Goal: Information Seeking & Learning: Find specific fact

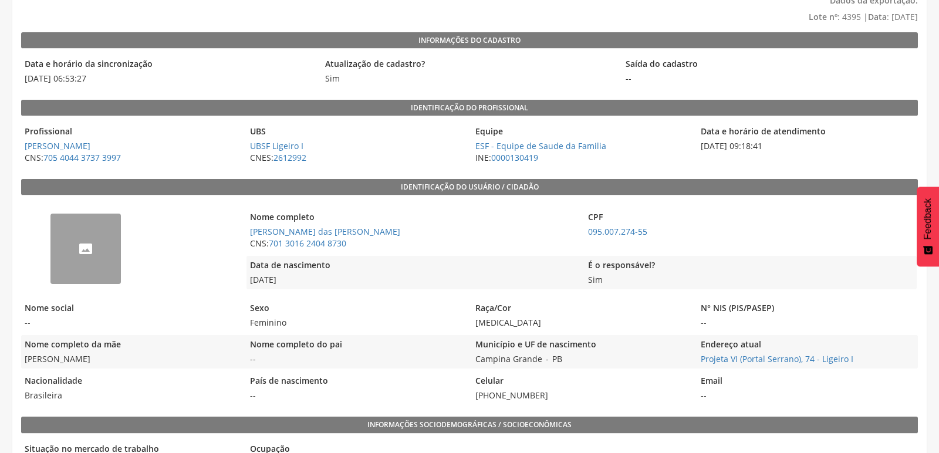
scroll to position [130, 0]
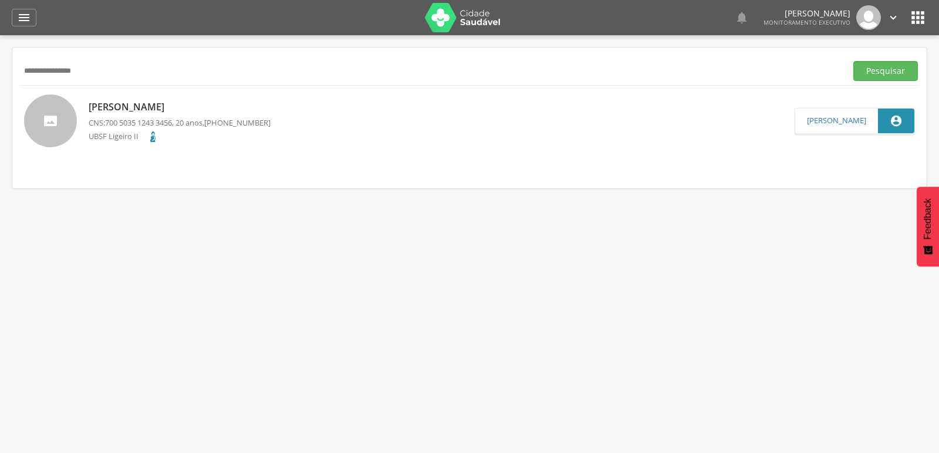
click at [853, 61] on button "Pesquisar" at bounding box center [885, 71] width 65 height 20
click at [105, 109] on p "[PERSON_NAME] das [PERSON_NAME]" at bounding box center [180, 106] width 182 height 13
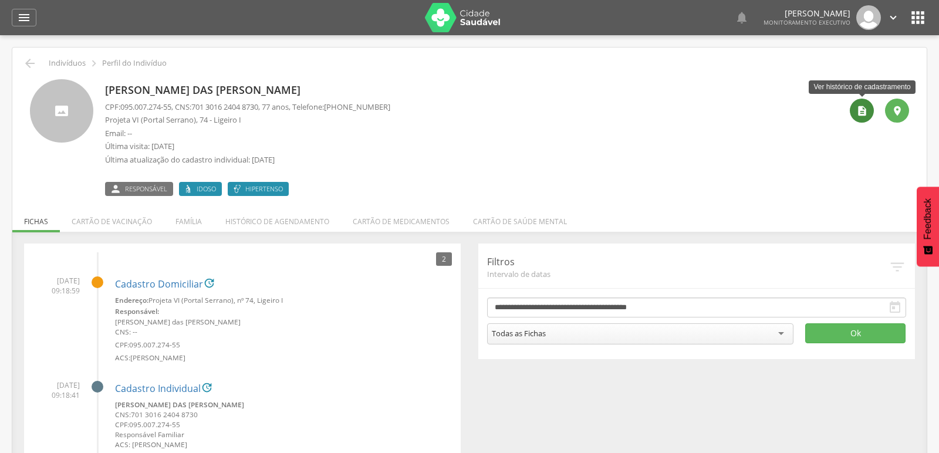
click at [863, 116] on icon "" at bounding box center [862, 111] width 12 height 12
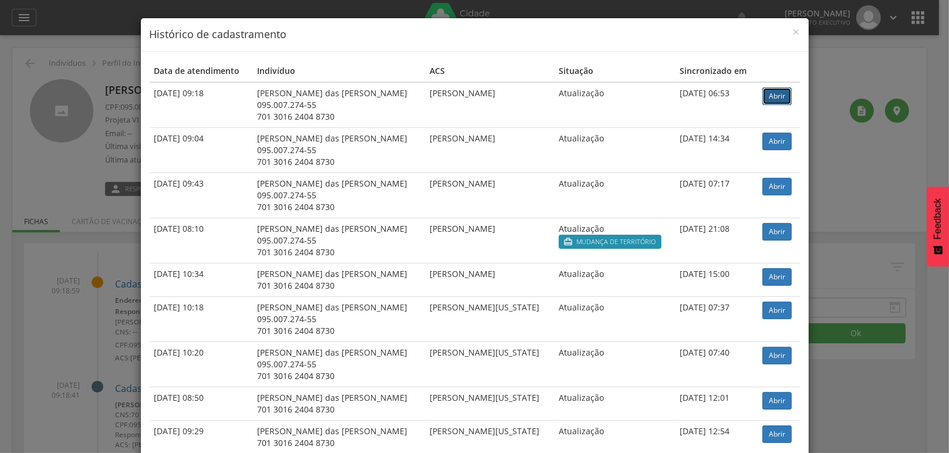
click at [764, 102] on link "Abrir" at bounding box center [776, 96] width 29 height 18
click at [793, 31] on span "×" at bounding box center [796, 31] width 7 height 16
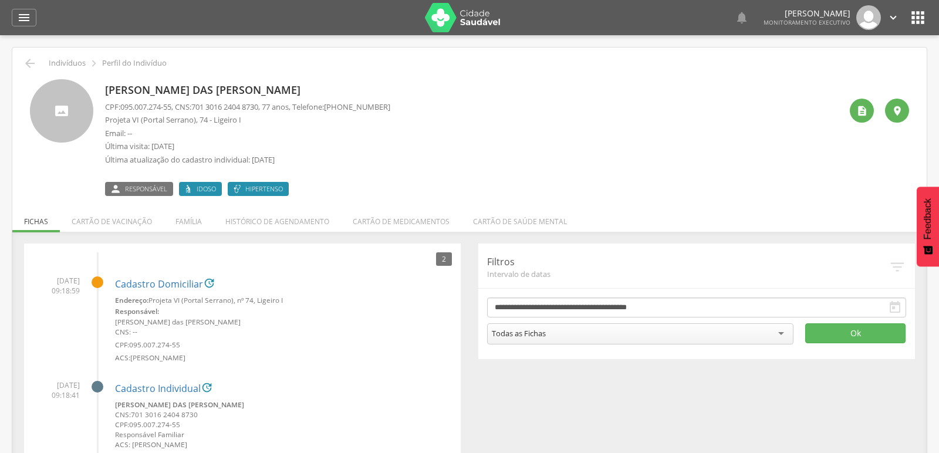
drag, startPoint x: 356, startPoint y: 106, endPoint x: 399, endPoint y: 110, distance: 43.0
click at [399, 110] on div "[PERSON_NAME] das [PERSON_NAME] CPF: 095.007.274-55 , CNS: [PHONE_NUMBER] , 77 …" at bounding box center [473, 137] width 736 height 117
copy span "99176-8215"
click at [178, 220] on li "Família" at bounding box center [189, 219] width 50 height 28
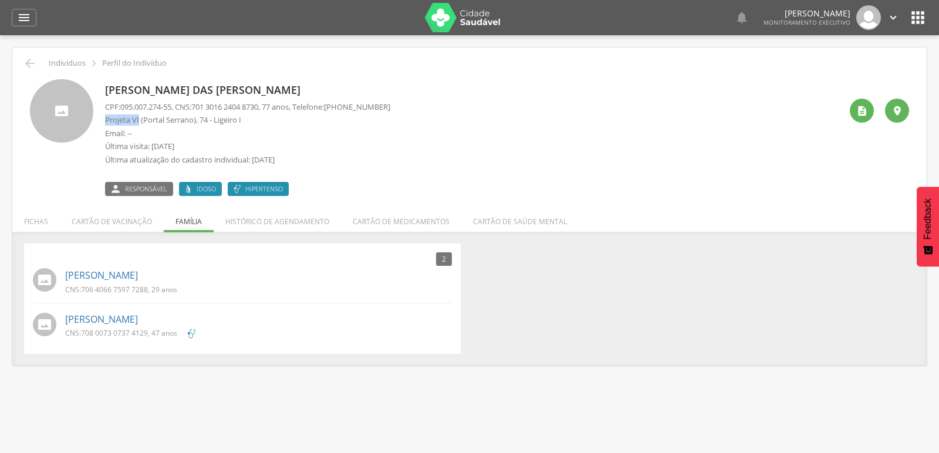
drag, startPoint x: 104, startPoint y: 122, endPoint x: 139, endPoint y: 120, distance: 34.7
click at [139, 120] on div "[PERSON_NAME] das [PERSON_NAME] CPF: 095.007.274-55 , CNS: [PHONE_NUMBER] , 77 …" at bounding box center [469, 137] width 879 height 117
copy p "Projeta VI"
click at [100, 274] on link "[PERSON_NAME]" at bounding box center [101, 275] width 73 height 13
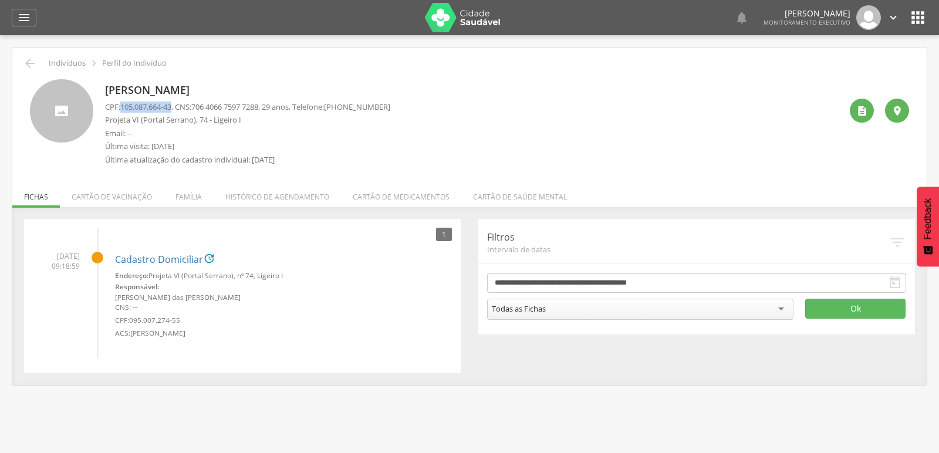
drag, startPoint x: 123, startPoint y: 108, endPoint x: 177, endPoint y: 104, distance: 54.2
click at [177, 104] on p "CPF: 105.087.664-43 , CNS: [PHONE_NUMBER] , 29 anos, Telefone: [PHONE_NUMBER]" at bounding box center [247, 107] width 285 height 11
copy span "105.087.664-43"
click at [423, 125] on div "[PERSON_NAME] CPF: 105.087.664-43 , CNS: [PHONE_NUMBER] , 29 anos, Telefone: [P…" at bounding box center [473, 125] width 736 height 92
drag, startPoint x: 104, startPoint y: 114, endPoint x: 139, endPoint y: 117, distance: 34.2
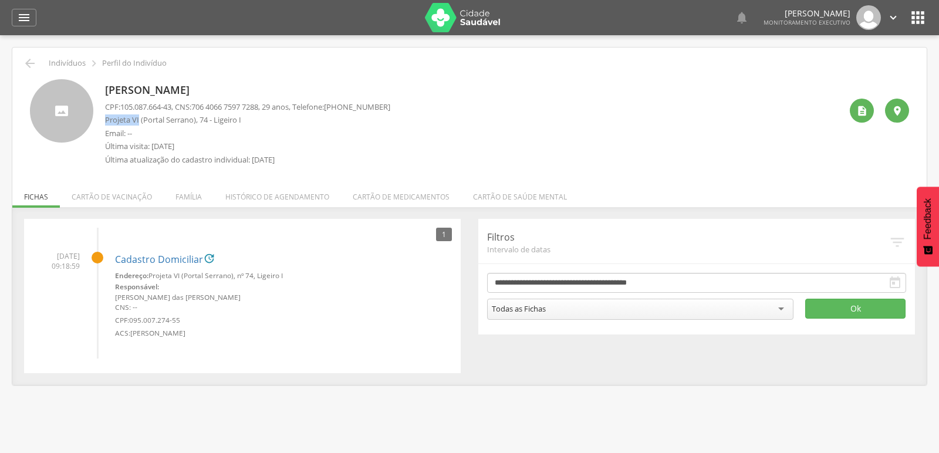
click at [139, 117] on p "Projeta VI (Portal Serrano), 74 - Ligeiro I" at bounding box center [247, 119] width 285 height 11
copy p "Projeta VI"
click at [181, 191] on li "Família" at bounding box center [189, 194] width 50 height 28
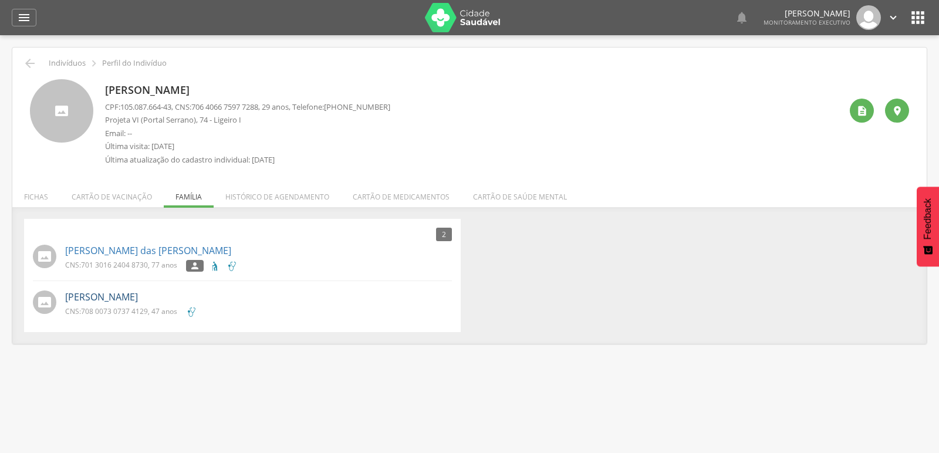
click at [126, 302] on link "[PERSON_NAME]" at bounding box center [101, 297] width 73 height 13
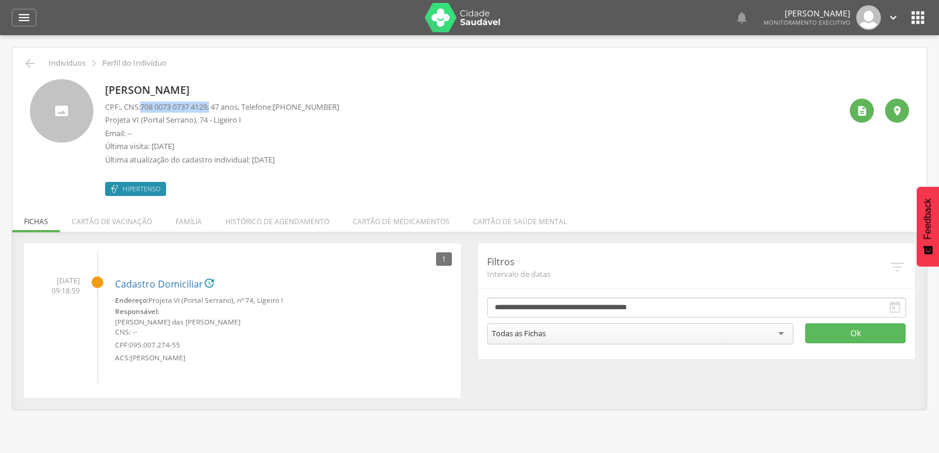
drag, startPoint x: 144, startPoint y: 105, endPoint x: 218, endPoint y: 107, distance: 74.0
click at [218, 107] on p "CPF: , CNS: [PHONE_NUMBER] , 47 anos, Telefone: [PHONE_NUMBER]" at bounding box center [222, 107] width 234 height 11
copy p "708 0073 0737 4129 ,"
drag, startPoint x: 104, startPoint y: 119, endPoint x: 141, endPoint y: 123, distance: 36.6
click at [141, 123] on div "[PERSON_NAME] CPF: , CNS: [PHONE_NUMBER] , 47 anos, Telefone: [PHONE_NUMBER] Pr…" at bounding box center [469, 137] width 879 height 117
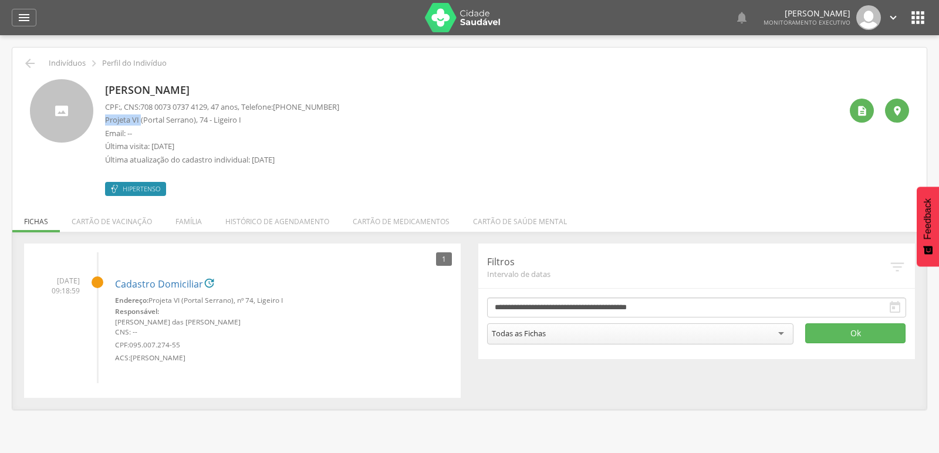
copy p "Projeta VI"
click at [26, 62] on icon "" at bounding box center [30, 63] width 14 height 14
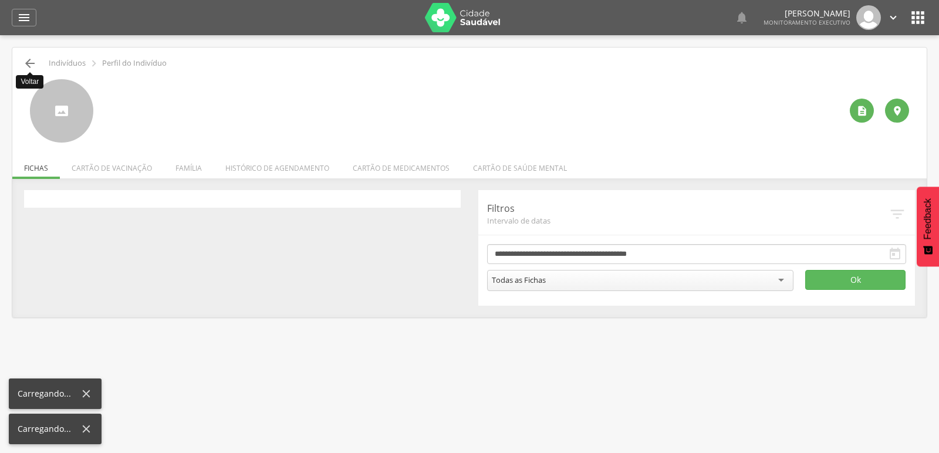
click at [26, 62] on icon "" at bounding box center [30, 63] width 14 height 14
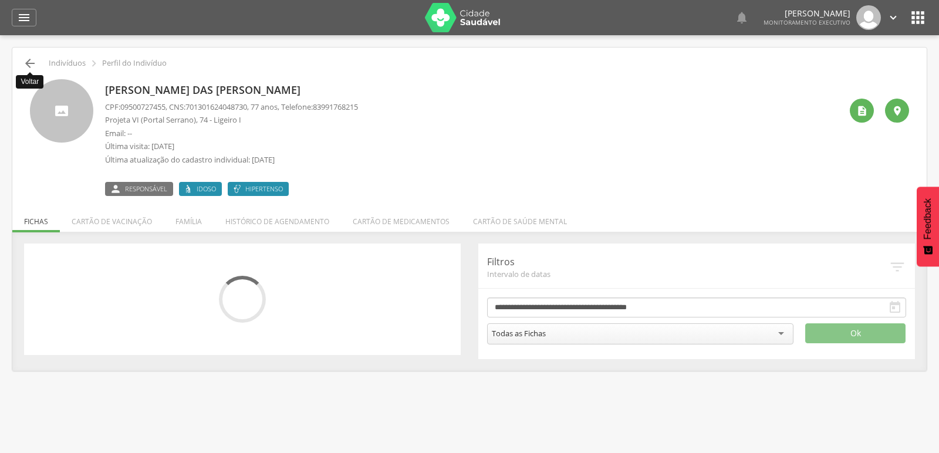
click at [26, 62] on icon "" at bounding box center [30, 63] width 14 height 14
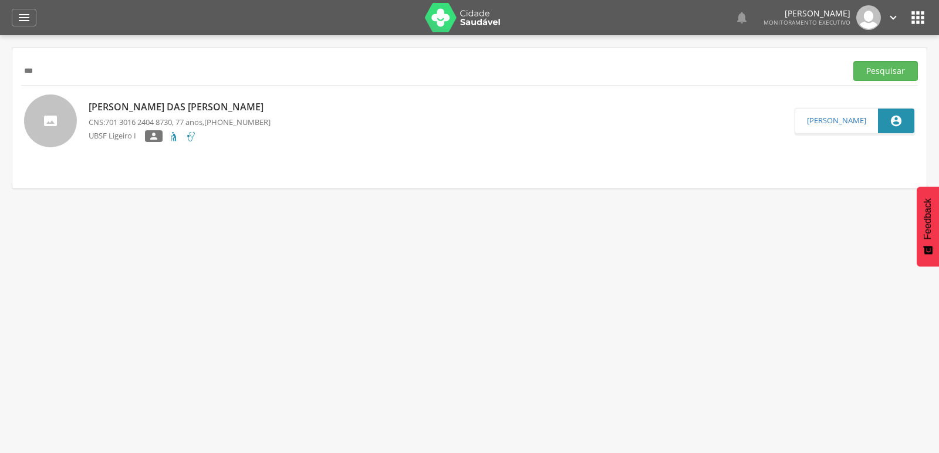
type input "*"
paste input "**********"
type input "**********"
click at [880, 65] on button "Pesquisar" at bounding box center [885, 71] width 65 height 20
click at [229, 104] on p "[PERSON_NAME]" at bounding box center [180, 106] width 182 height 13
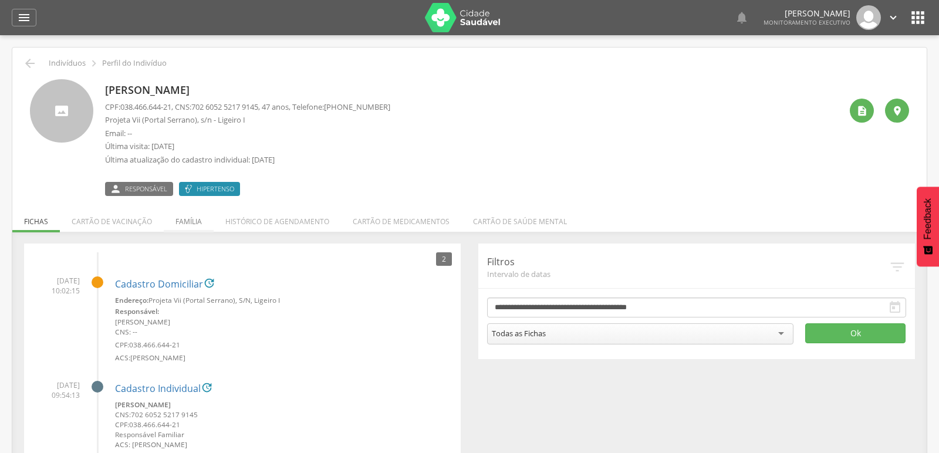
click at [193, 221] on li "Família" at bounding box center [189, 219] width 50 height 28
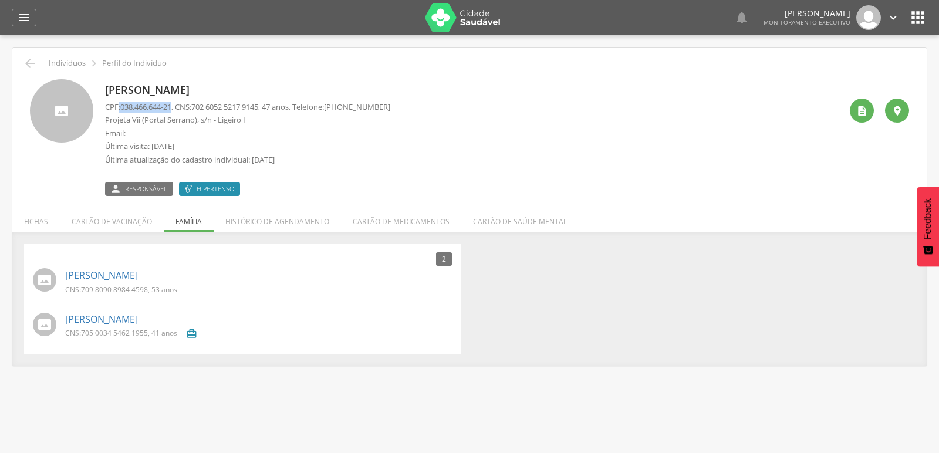
drag, startPoint x: 119, startPoint y: 107, endPoint x: 177, endPoint y: 109, distance: 58.7
click at [177, 109] on p "CPF: 038.466.644-21 , CNS: [PHONE_NUMBER] , 47 anos, Telefone: [PHONE_NUMBER]" at bounding box center [247, 107] width 285 height 11
copy p ": 038.466.644-21"
click at [390, 141] on p "Última visita: [DATE]" at bounding box center [247, 146] width 285 height 11
drag, startPoint x: 104, startPoint y: 121, endPoint x: 140, endPoint y: 120, distance: 35.8
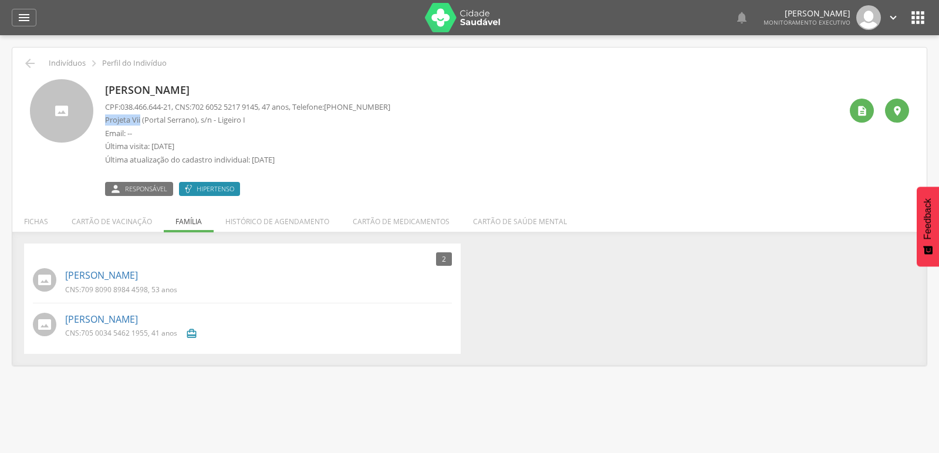
click at [140, 120] on p "Projeta Vii (Portal Serrano), s/n - Ligeiro I" at bounding box center [247, 119] width 285 height 11
copy p "Projeta Vii"
drag, startPoint x: 85, startPoint y: 289, endPoint x: 147, endPoint y: 289, distance: 61.6
click at [147, 289] on span "709 8090 8984 4598" at bounding box center [114, 290] width 67 height 10
copy span "709 8090 8984 4598"
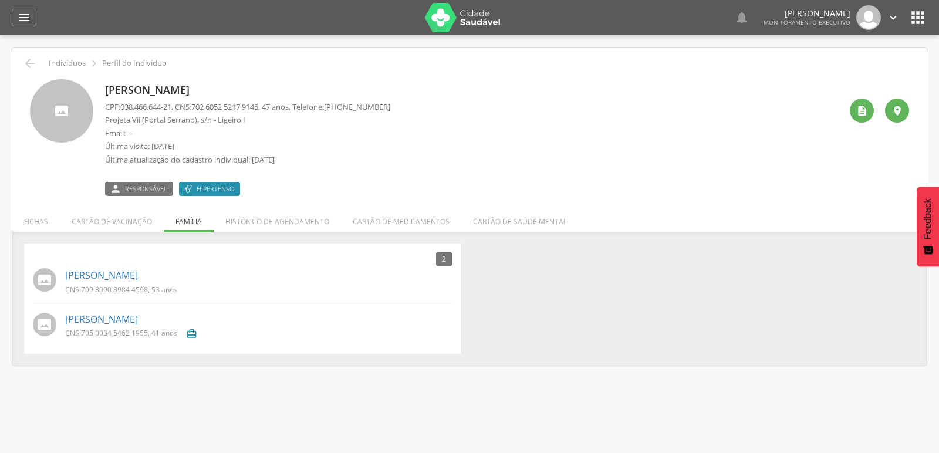
click at [580, 343] on div "2 Nenhum outro membro da família cadastrado. [PERSON_NAME] CNS: 709 8090 8984 4…" at bounding box center [469, 299] width 909 height 111
click at [82, 270] on link "[PERSON_NAME]" at bounding box center [101, 275] width 73 height 13
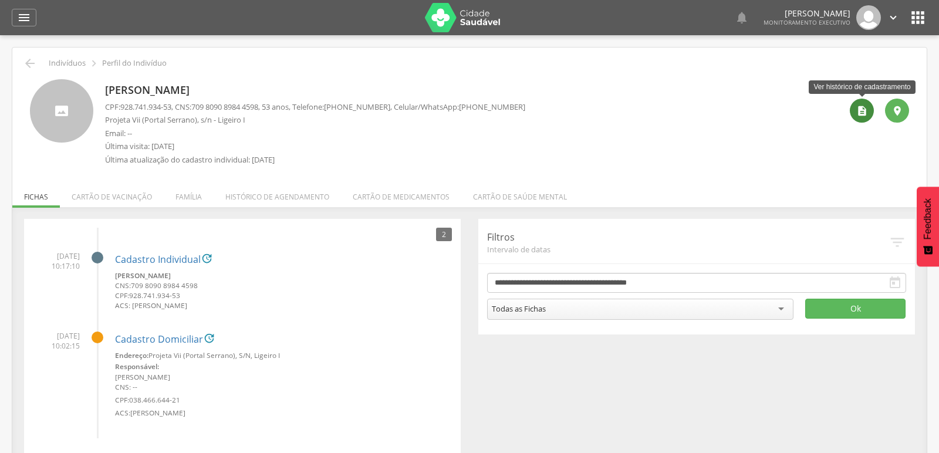
click at [865, 114] on icon "" at bounding box center [862, 111] width 12 height 12
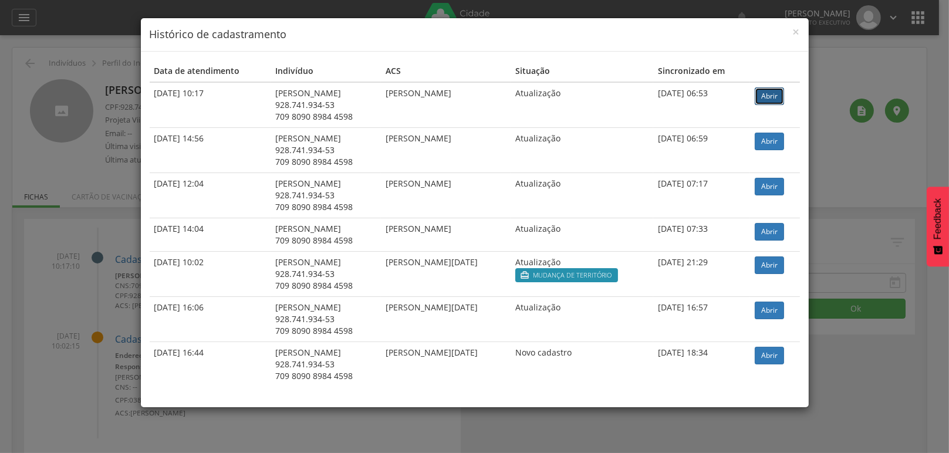
click at [760, 102] on link "Abrir" at bounding box center [769, 96] width 29 height 18
click at [795, 35] on span "×" at bounding box center [796, 31] width 7 height 16
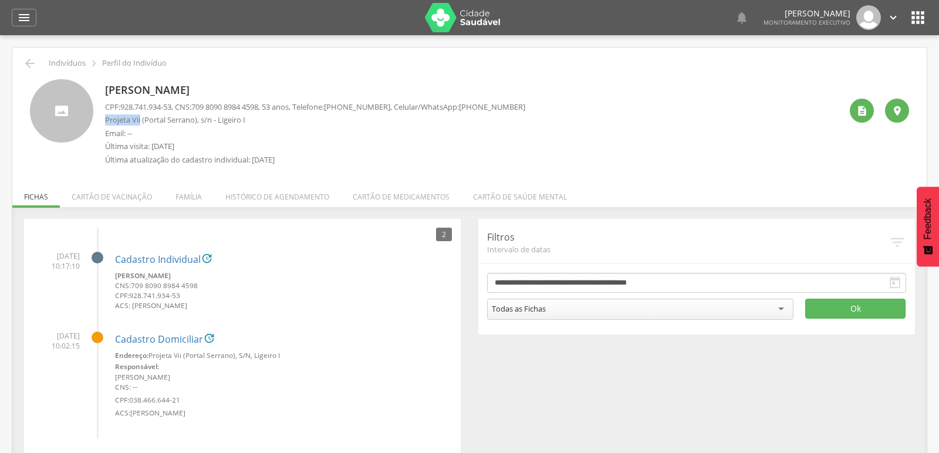
drag, startPoint x: 101, startPoint y: 120, endPoint x: 140, endPoint y: 119, distance: 39.3
click at [140, 119] on div "[PERSON_NAME] CPF: 928.741.934-53 , CNS: [PHONE_NUMBER] , 53 anos, Telefone: [P…" at bounding box center [469, 125] width 879 height 92
copy p "Projeta Vii"
click at [614, 136] on div "[PERSON_NAME] CPF: 928.741.934-53 , CNS: [PHONE_NUMBER] , 53 anos, Telefone: [P…" at bounding box center [473, 125] width 736 height 92
click at [181, 195] on li "Família" at bounding box center [189, 194] width 50 height 28
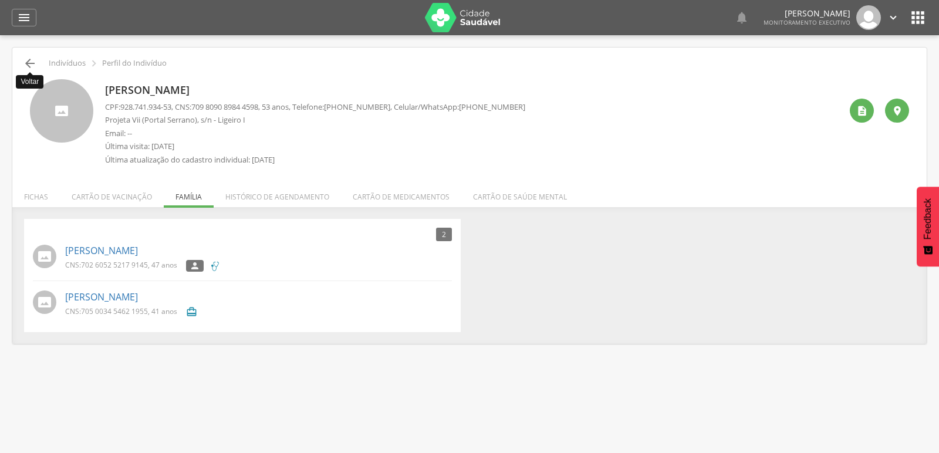
click at [29, 62] on icon "" at bounding box center [30, 63] width 14 height 14
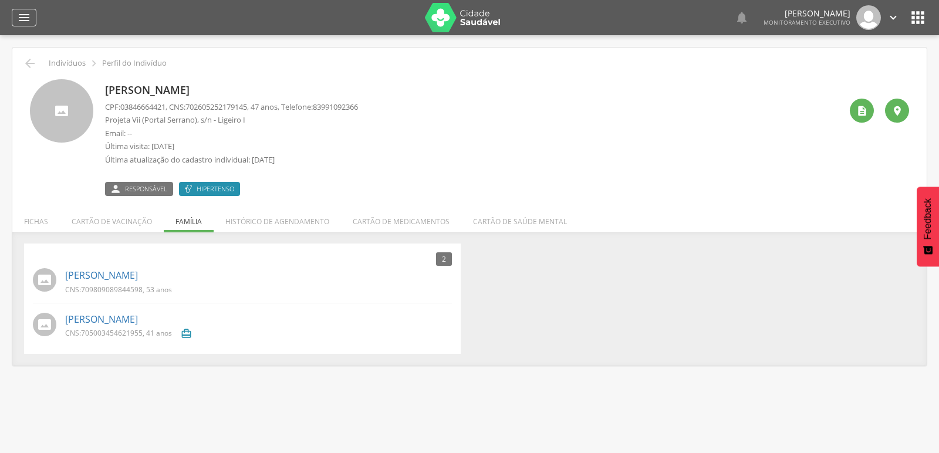
click at [25, 17] on icon "" at bounding box center [24, 18] width 14 height 14
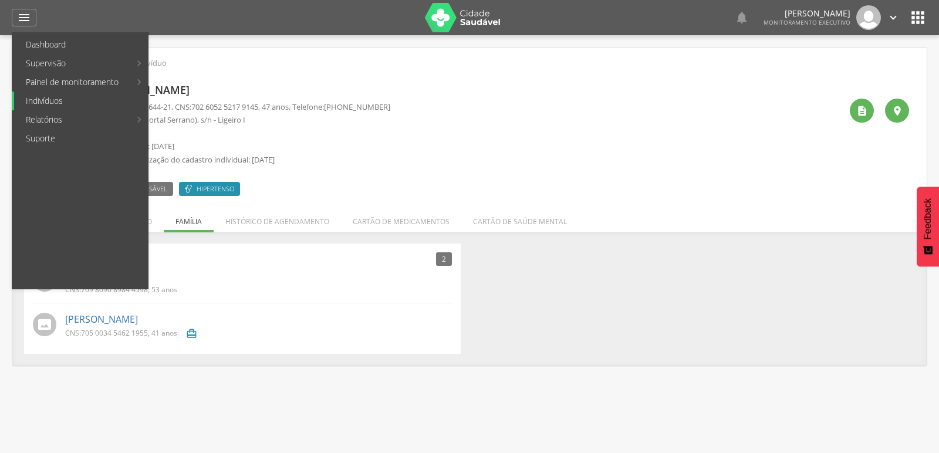
click at [53, 97] on link "Indivíduos" at bounding box center [81, 101] width 134 height 19
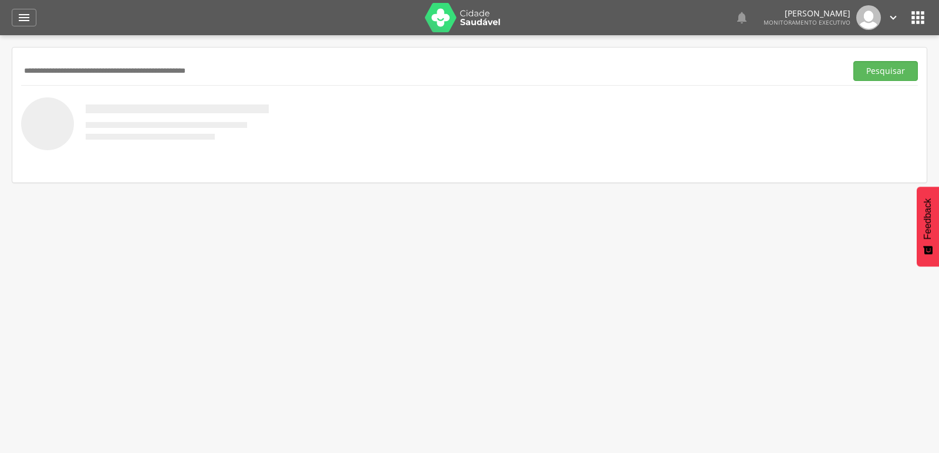
paste input "**********"
type input "**********"
click at [853, 61] on button "Pesquisar" at bounding box center [885, 71] width 65 height 20
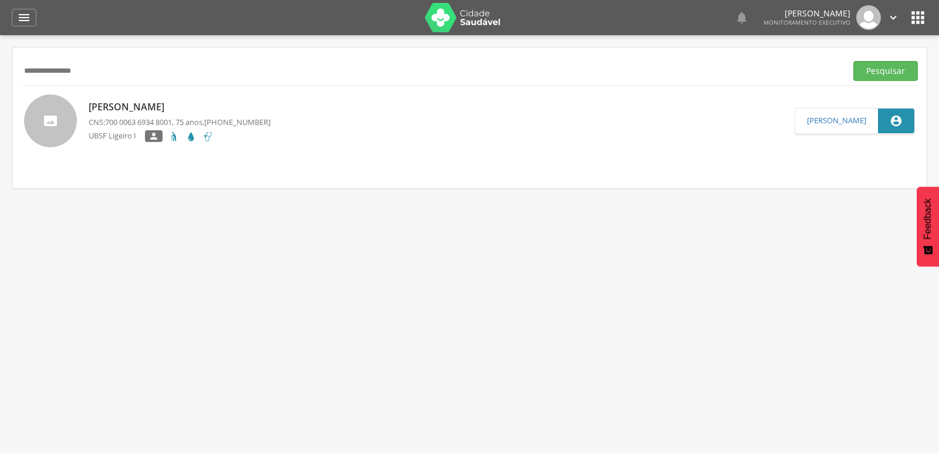
click at [100, 101] on p "[PERSON_NAME]" at bounding box center [180, 106] width 182 height 13
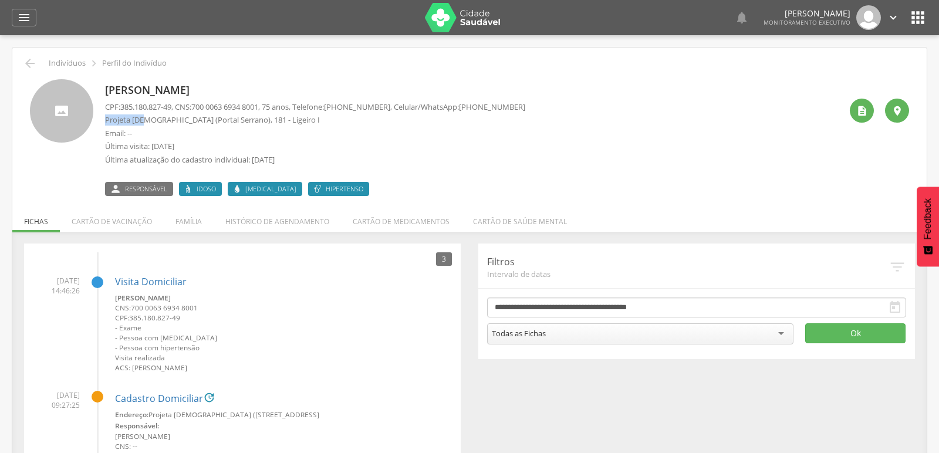
drag, startPoint x: 104, startPoint y: 117, endPoint x: 140, endPoint y: 117, distance: 36.4
click at [140, 117] on div "[PERSON_NAME] CPF: 385.180.827-49 , CNS: [PHONE_NUMBER] , 75 anos, Telefone: [P…" at bounding box center [469, 137] width 879 height 117
click at [173, 224] on li "Família" at bounding box center [189, 219] width 50 height 28
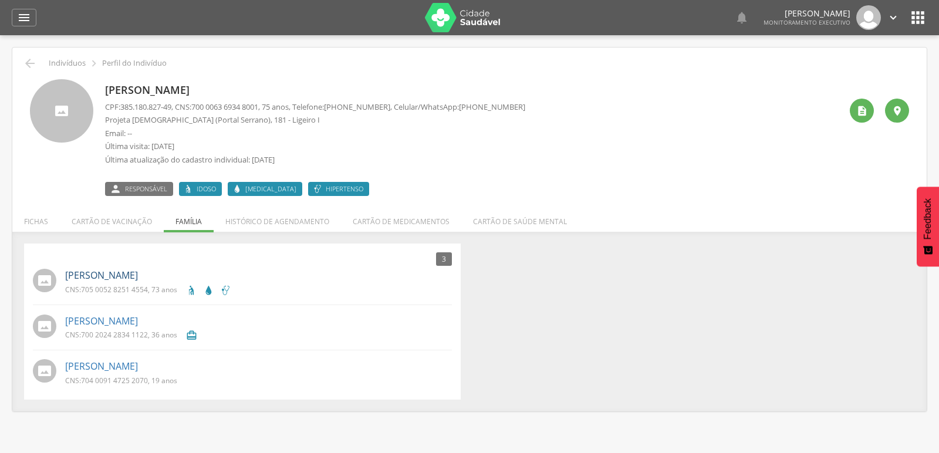
click at [96, 275] on link "[PERSON_NAME]" at bounding box center [101, 275] width 73 height 13
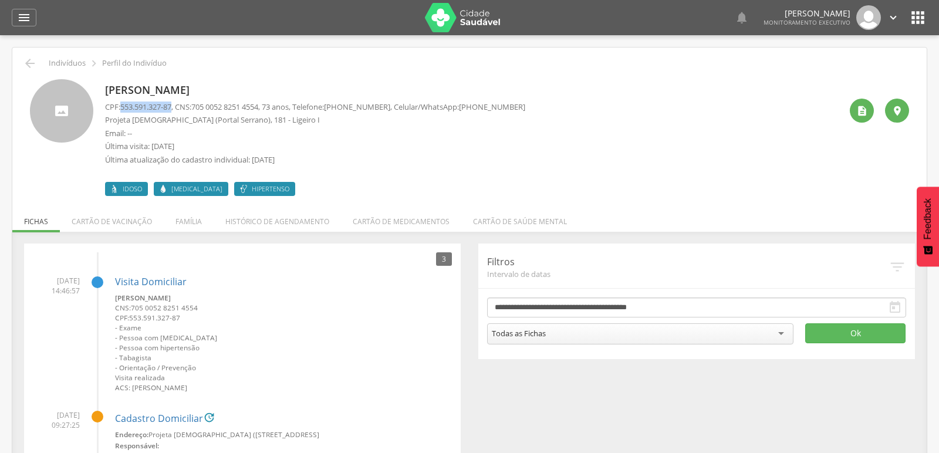
drag, startPoint x: 122, startPoint y: 106, endPoint x: 177, endPoint y: 106, distance: 55.2
click at [177, 106] on p "CPF: 553.591.327-87 , CNS: [PHONE_NUMBER] , 73 anos, Telefone: [PHONE_NUMBER] ,…" at bounding box center [315, 107] width 420 height 11
click at [862, 110] on icon "" at bounding box center [862, 111] width 12 height 12
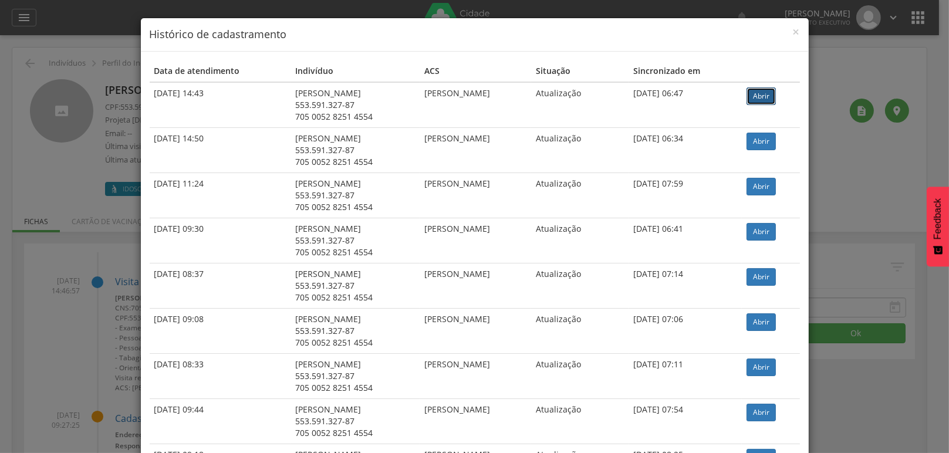
click at [764, 96] on link "Abrir" at bounding box center [761, 96] width 29 height 18
click at [793, 32] on span "×" at bounding box center [796, 31] width 7 height 16
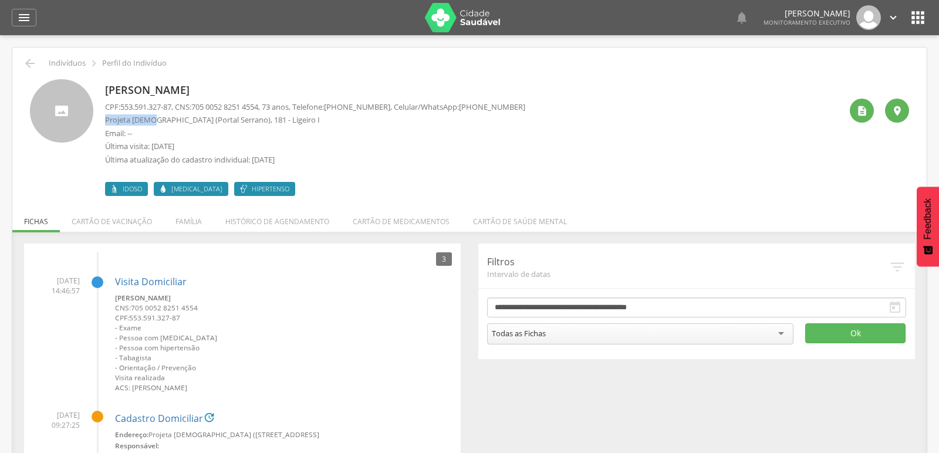
drag, startPoint x: 104, startPoint y: 119, endPoint x: 144, endPoint y: 119, distance: 40.5
click at [144, 119] on p "Projeta [DEMOGRAPHIC_DATA] (Portal Serrano), 181 - Ligeiro I" at bounding box center [315, 119] width 420 height 11
click at [401, 145] on p "Última visita: [DATE]" at bounding box center [315, 146] width 420 height 11
click at [193, 225] on li "Família" at bounding box center [189, 219] width 50 height 28
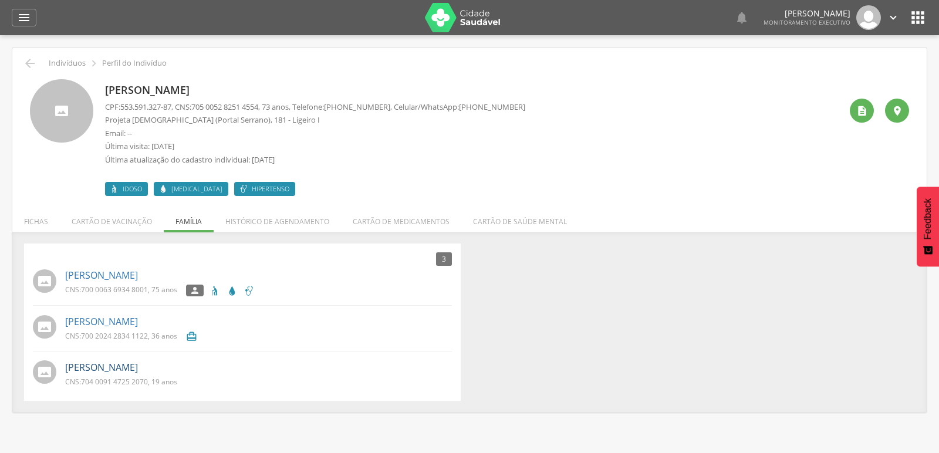
click at [88, 370] on link "[PERSON_NAME]" at bounding box center [101, 367] width 73 height 13
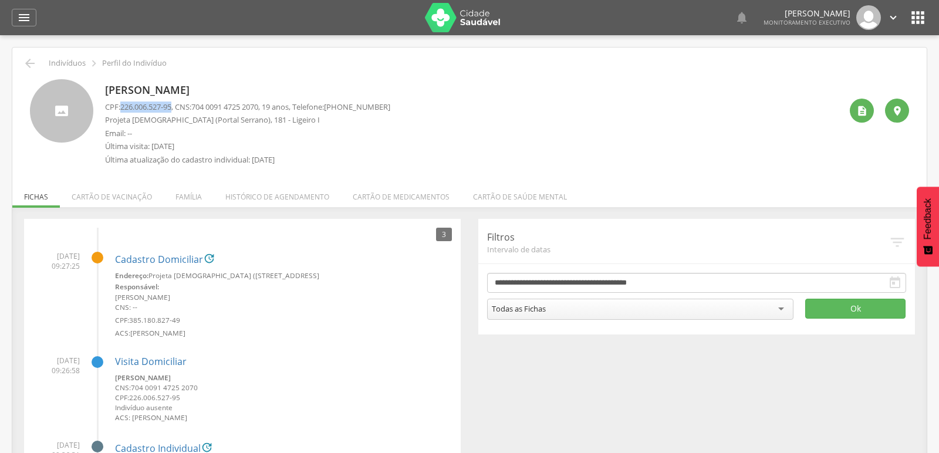
drag, startPoint x: 121, startPoint y: 106, endPoint x: 176, endPoint y: 109, distance: 55.2
click at [176, 109] on p "CPF: 226.006.527-95 , CNS: [PHONE_NUMBER] , 19 anos, Telefone: [PHONE_NUMBER]" at bounding box center [247, 107] width 285 height 11
click at [26, 12] on icon "" at bounding box center [24, 18] width 14 height 14
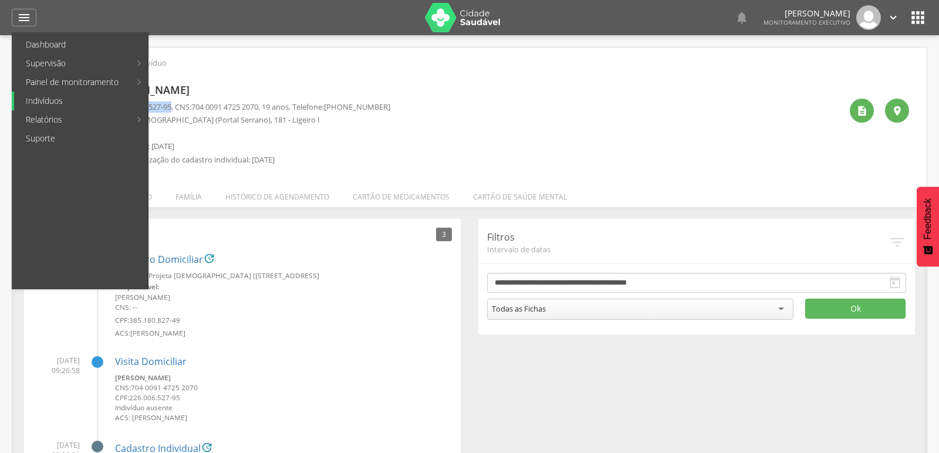
click at [32, 104] on link "Indivíduos" at bounding box center [81, 101] width 134 height 19
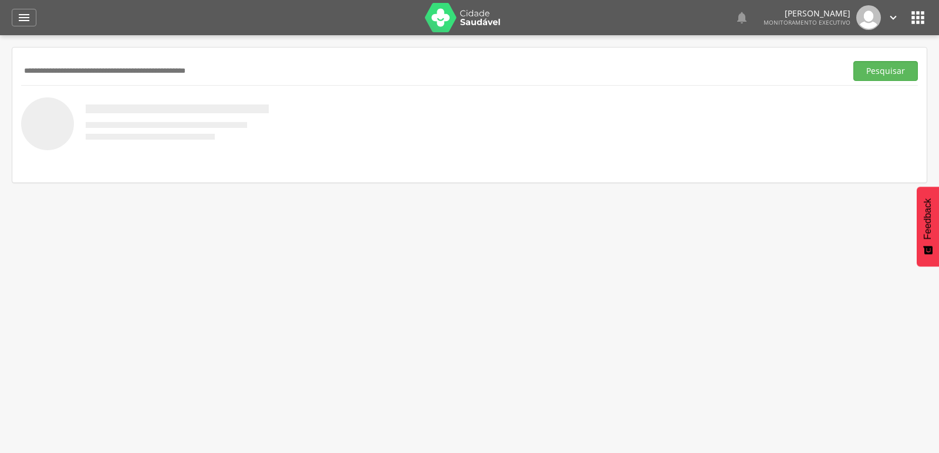
paste input "**********"
click at [884, 66] on button "Pesquisar" at bounding box center [885, 71] width 65 height 20
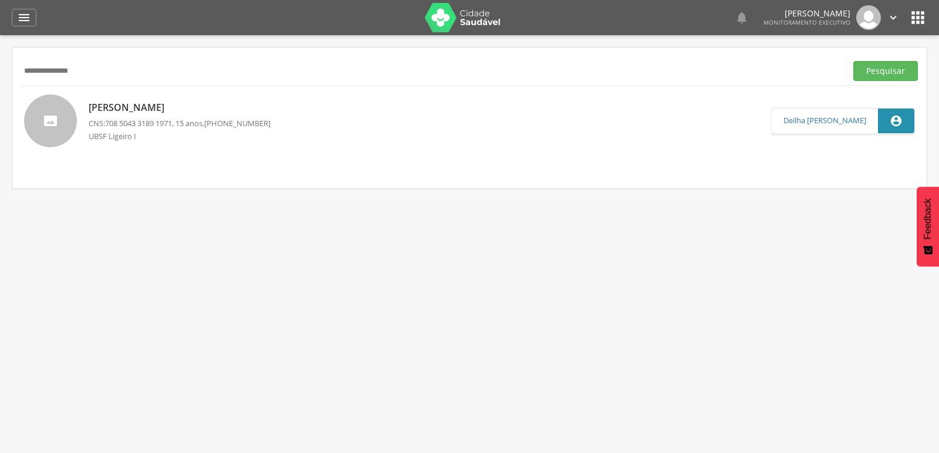
click at [137, 105] on p "[PERSON_NAME]" at bounding box center [180, 107] width 182 height 13
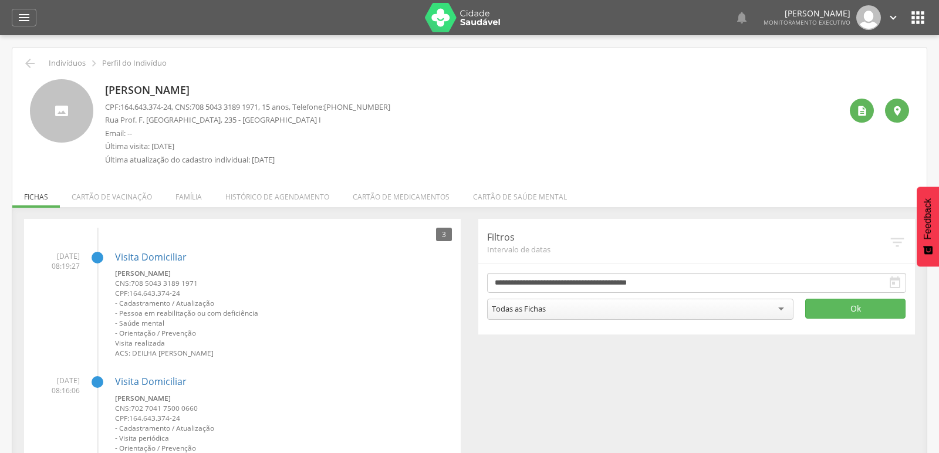
drag, startPoint x: 120, startPoint y: 121, endPoint x: 164, endPoint y: 121, distance: 44.0
click at [164, 121] on p "Rua Prof. F. [GEOGRAPHIC_DATA], 235 - [GEOGRAPHIC_DATA] I" at bounding box center [247, 119] width 285 height 11
drag, startPoint x: 116, startPoint y: 121, endPoint x: 137, endPoint y: 119, distance: 21.3
click at [137, 119] on p "Rua Prof. F. [GEOGRAPHIC_DATA], 235 - [GEOGRAPHIC_DATA] I" at bounding box center [247, 119] width 285 height 11
click at [31, 65] on icon "" at bounding box center [30, 63] width 14 height 14
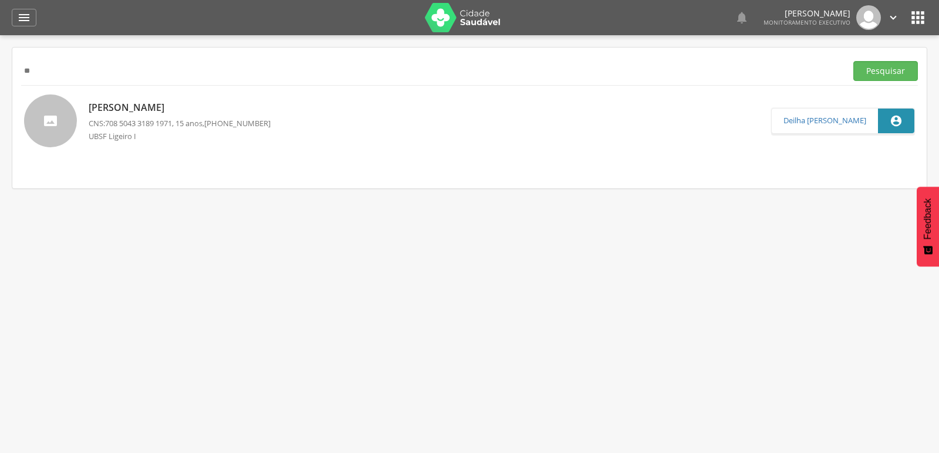
type input "*"
paste input "**********"
click at [853, 61] on button "Pesquisar" at bounding box center [885, 71] width 65 height 20
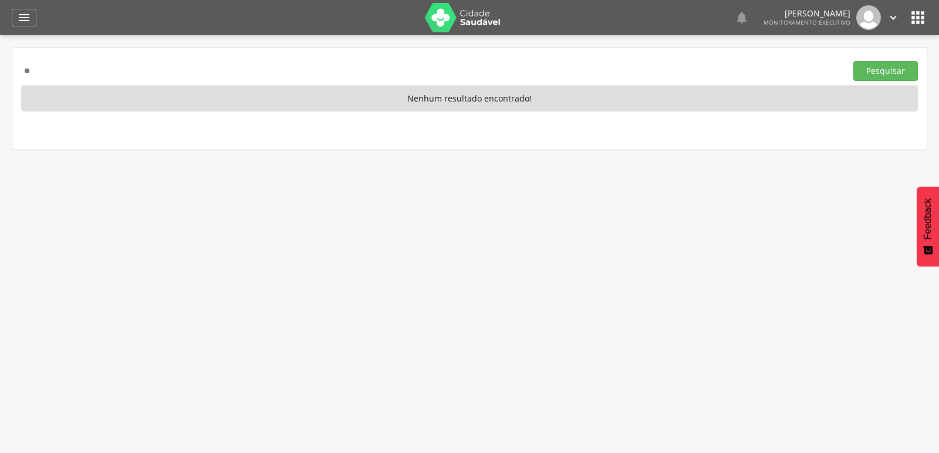
type input "*"
paste input "**********"
click at [853, 61] on button "Pesquisar" at bounding box center [885, 71] width 65 height 20
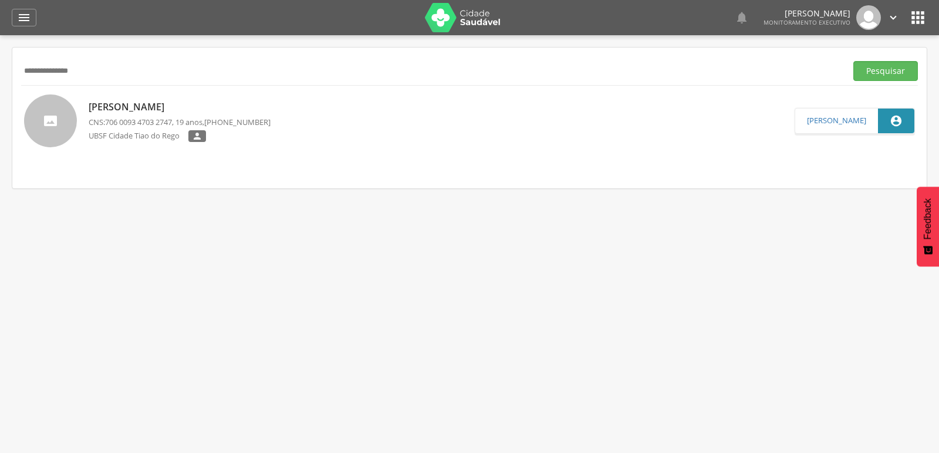
click at [104, 106] on p "[PERSON_NAME]" at bounding box center [180, 106] width 182 height 13
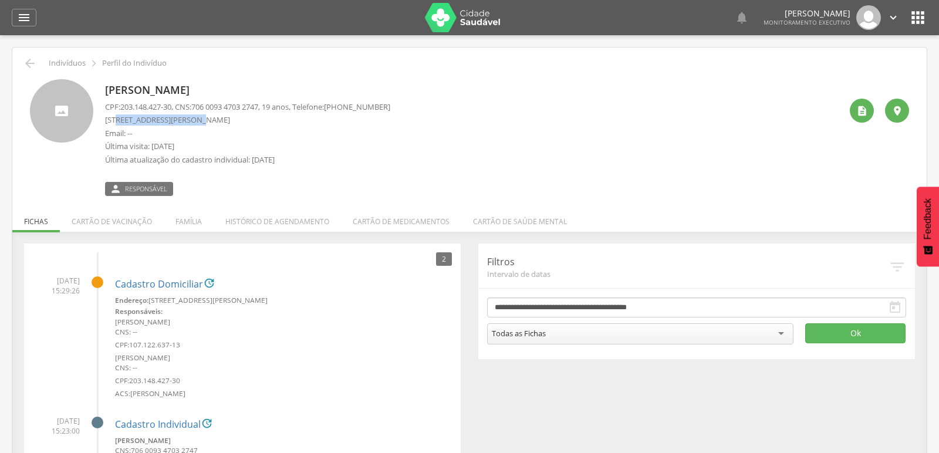
drag, startPoint x: 119, startPoint y: 120, endPoint x: 200, endPoint y: 119, distance: 81.0
click at [200, 119] on p "[STREET_ADDRESS][PERSON_NAME]" at bounding box center [247, 119] width 285 height 11
click at [33, 67] on icon "" at bounding box center [30, 63] width 14 height 14
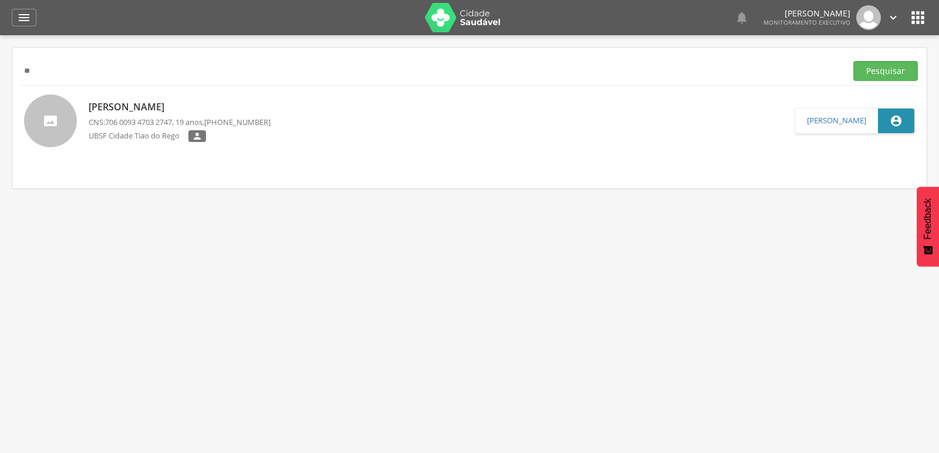
type input "*"
paste input "**********"
click at [877, 73] on button "Pesquisar" at bounding box center [885, 71] width 65 height 20
click at [118, 109] on p "[PERSON_NAME]" at bounding box center [180, 107] width 182 height 13
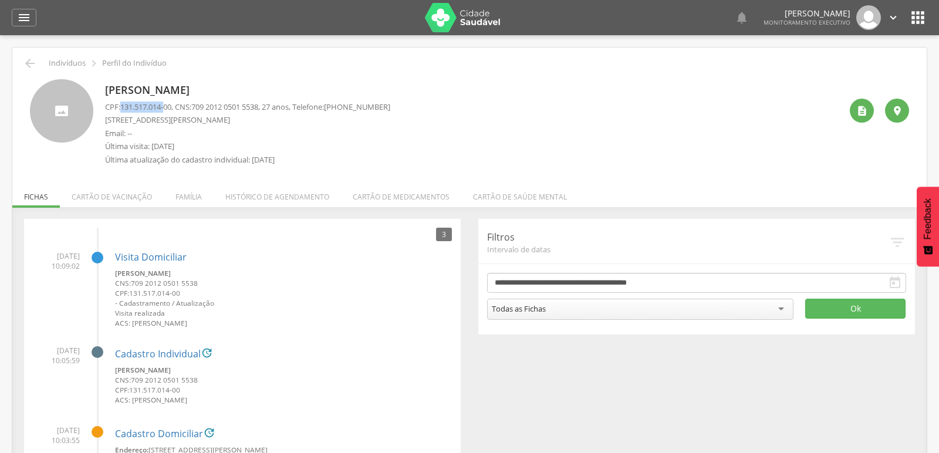
drag, startPoint x: 123, startPoint y: 107, endPoint x: 168, endPoint y: 112, distance: 46.0
click at [168, 112] on span "131.517.014-00" at bounding box center [145, 107] width 51 height 11
click at [514, 128] on div "[PERSON_NAME] CPF: 131.517.014-00 , CNS: [PHONE_NUMBER] , 27 anos, Telefone: [P…" at bounding box center [473, 125] width 736 height 92
click at [523, 142] on div "[PERSON_NAME] CPF: 131.517.014-00 , CNS: [PHONE_NUMBER] , 27 anos, Telefone: [P…" at bounding box center [473, 125] width 736 height 92
drag, startPoint x: 120, startPoint y: 120, endPoint x: 143, endPoint y: 120, distance: 22.9
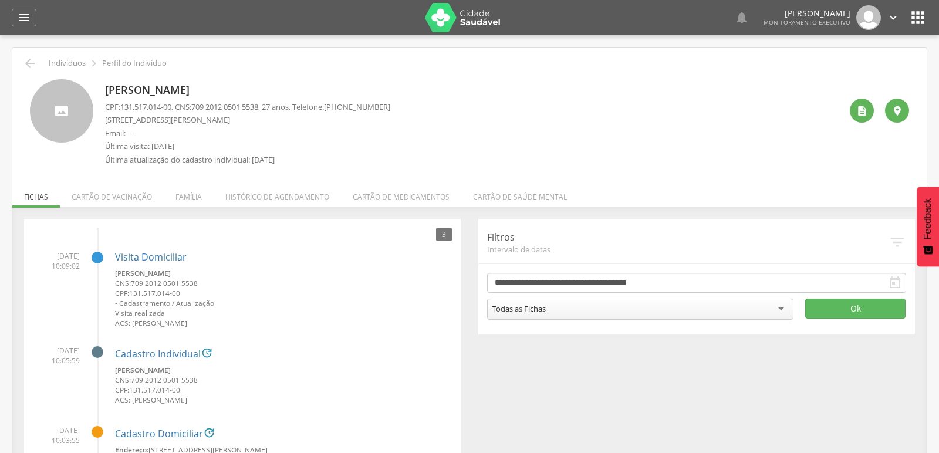
click at [143, 120] on p "[STREET_ADDRESS][PERSON_NAME]" at bounding box center [247, 119] width 285 height 11
click at [494, 89] on div "[PERSON_NAME] CPF: 131.517.014-00 , CNS: [PHONE_NUMBER] , 27 anos, Telefone: [P…" at bounding box center [473, 125] width 736 height 92
drag, startPoint x: 118, startPoint y: 119, endPoint x: 188, endPoint y: 123, distance: 70.6
click at [188, 123] on p "[STREET_ADDRESS][PERSON_NAME]" at bounding box center [247, 119] width 285 height 11
drag, startPoint x: 354, startPoint y: 107, endPoint x: 397, endPoint y: 107, distance: 42.8
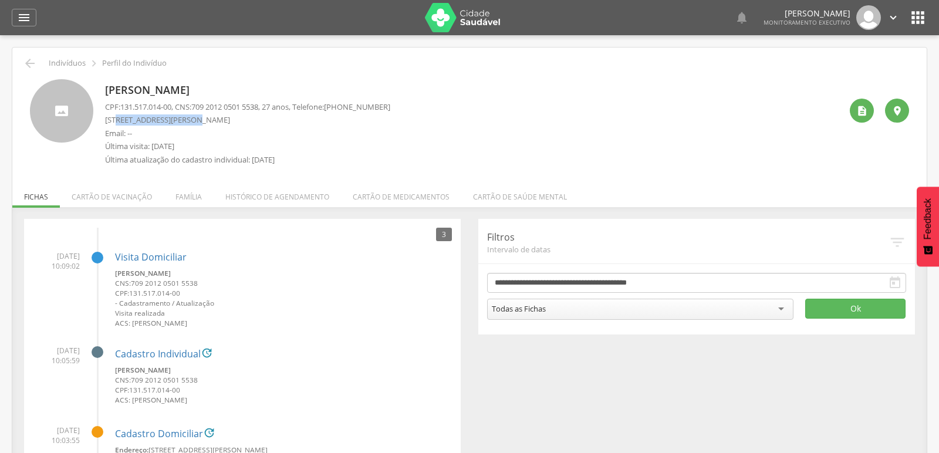
click at [390, 107] on span "[PHONE_NUMBER]" at bounding box center [357, 107] width 66 height 11
click at [30, 58] on icon "" at bounding box center [30, 63] width 14 height 14
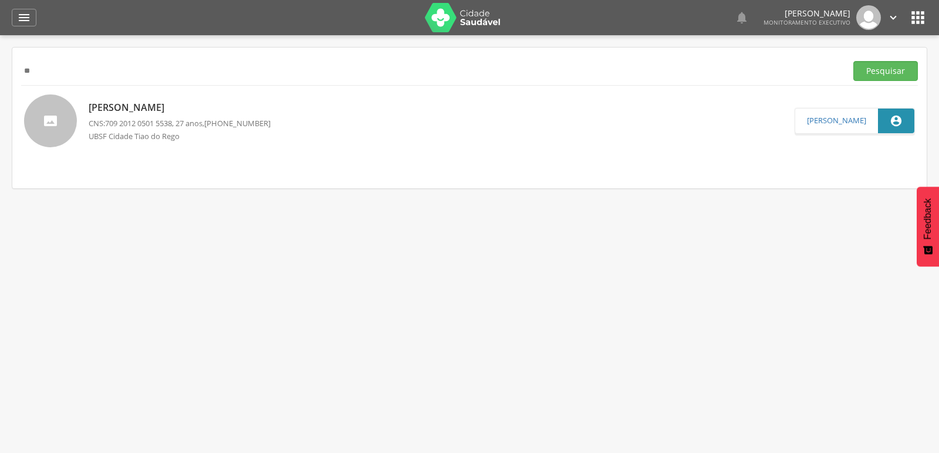
type input "*"
paste input "**********"
click at [853, 61] on button "Pesquisar" at bounding box center [885, 71] width 65 height 20
click at [95, 107] on p "[PERSON_NAME]" at bounding box center [180, 106] width 182 height 13
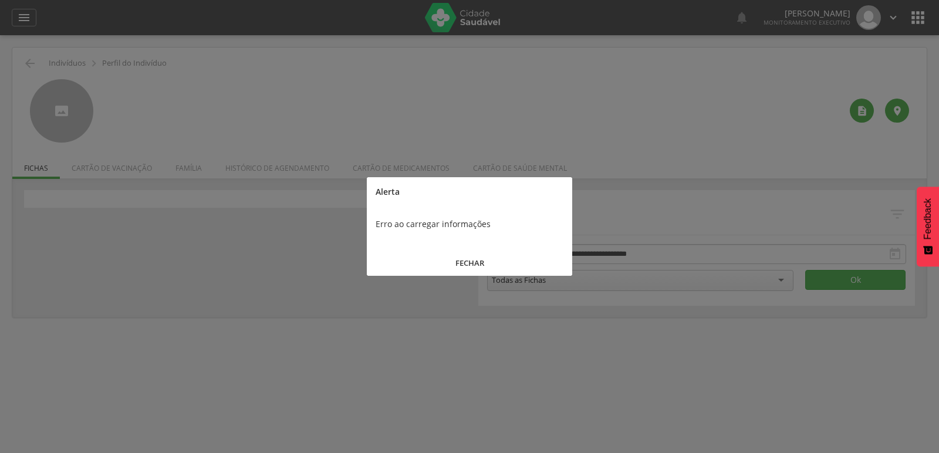
click at [465, 264] on button "FECHAR" at bounding box center [469, 263] width 205 height 25
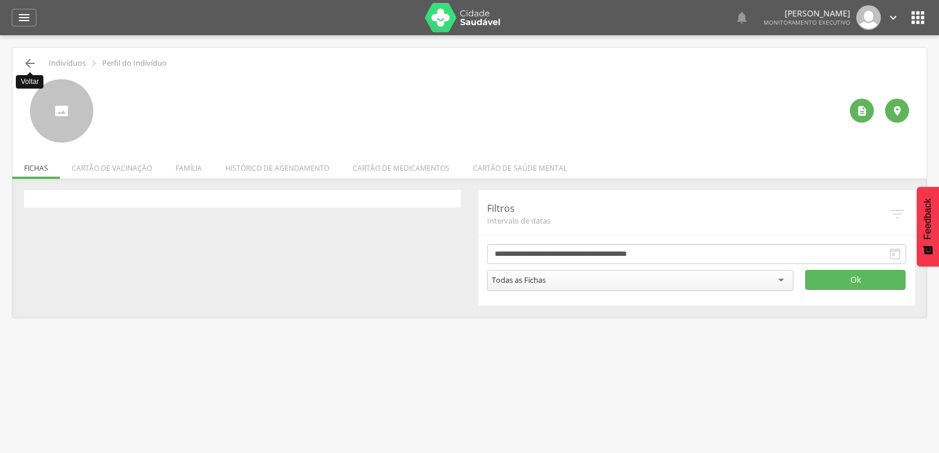
click at [26, 57] on icon "" at bounding box center [30, 63] width 14 height 14
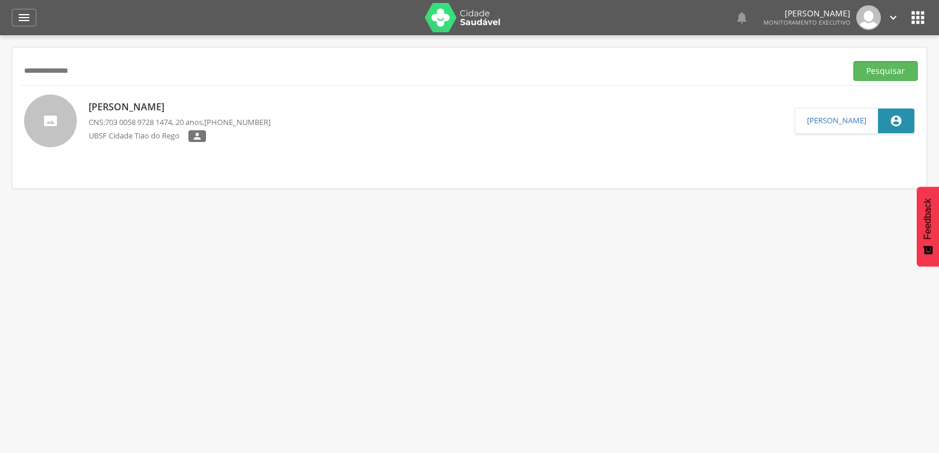
click at [853, 61] on button "Pesquisar" at bounding box center [885, 71] width 65 height 20
click at [173, 109] on p "[PERSON_NAME]" at bounding box center [180, 106] width 182 height 13
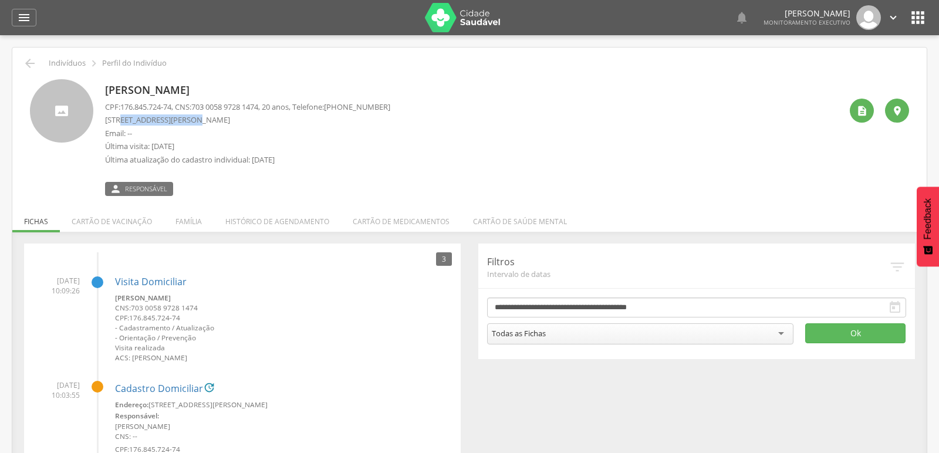
drag, startPoint x: 121, startPoint y: 120, endPoint x: 190, endPoint y: 123, distance: 68.1
click at [190, 123] on p "[STREET_ADDRESS][PERSON_NAME]" at bounding box center [247, 119] width 285 height 11
click at [28, 63] on icon "" at bounding box center [30, 63] width 14 height 14
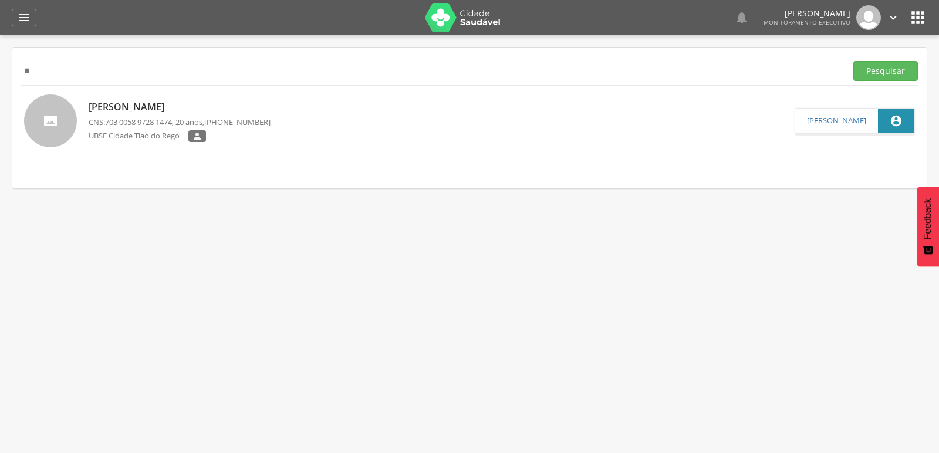
type input "*"
paste input "**********"
click at [853, 61] on button "Pesquisar" at bounding box center [885, 71] width 65 height 20
click at [123, 109] on p "[PERSON_NAME]" at bounding box center [180, 107] width 182 height 13
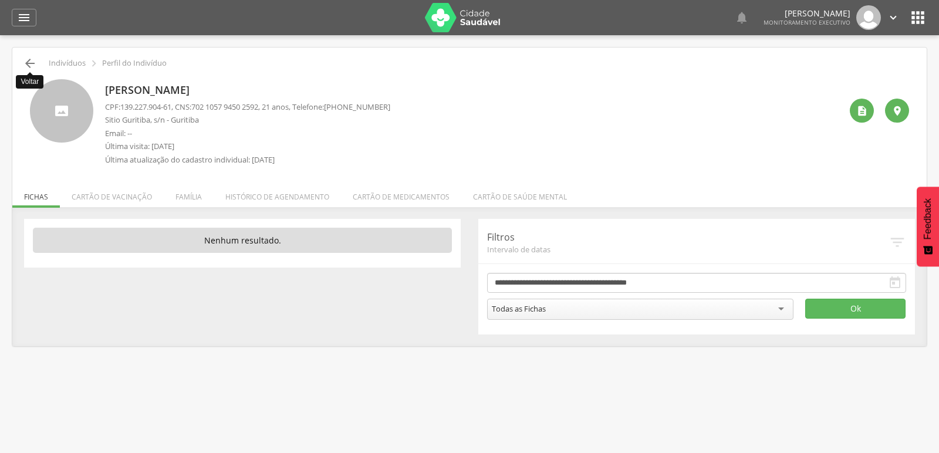
click at [27, 60] on icon "" at bounding box center [30, 63] width 14 height 14
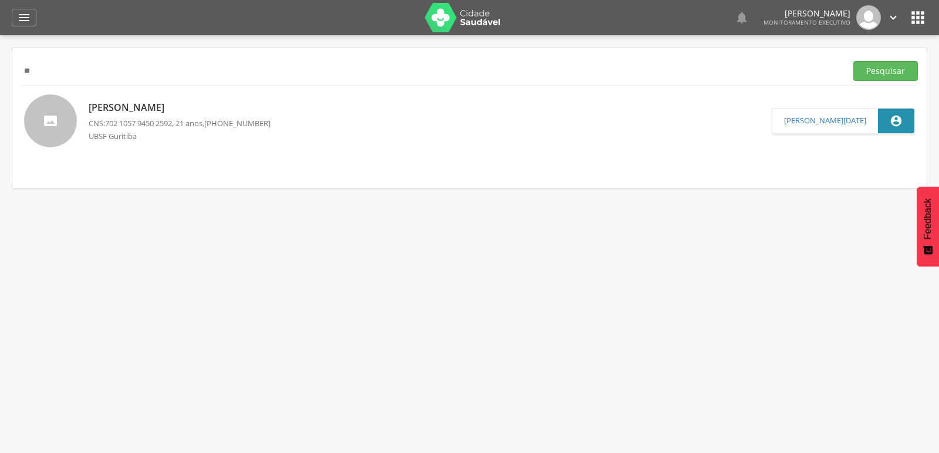
type input "*"
paste input "**********"
type input "**********"
click at [853, 61] on button "Pesquisar" at bounding box center [885, 71] width 65 height 20
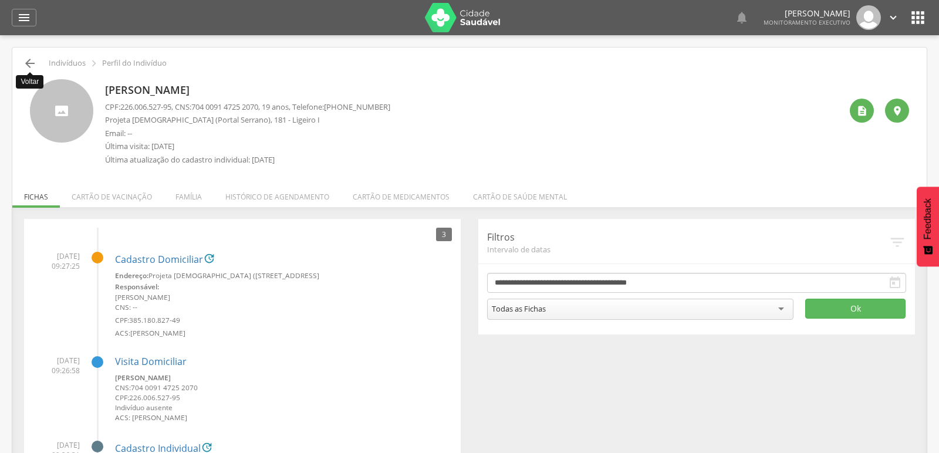
click at [28, 62] on icon "" at bounding box center [30, 63] width 14 height 14
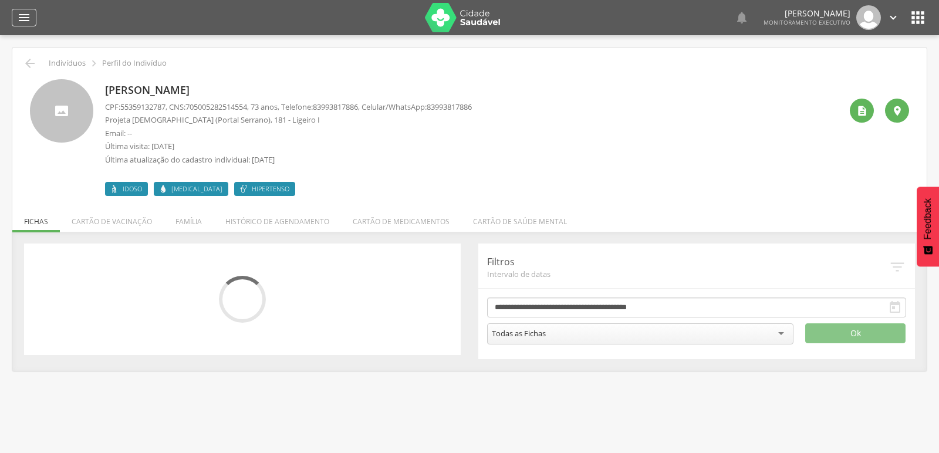
click at [18, 22] on icon "" at bounding box center [24, 18] width 14 height 14
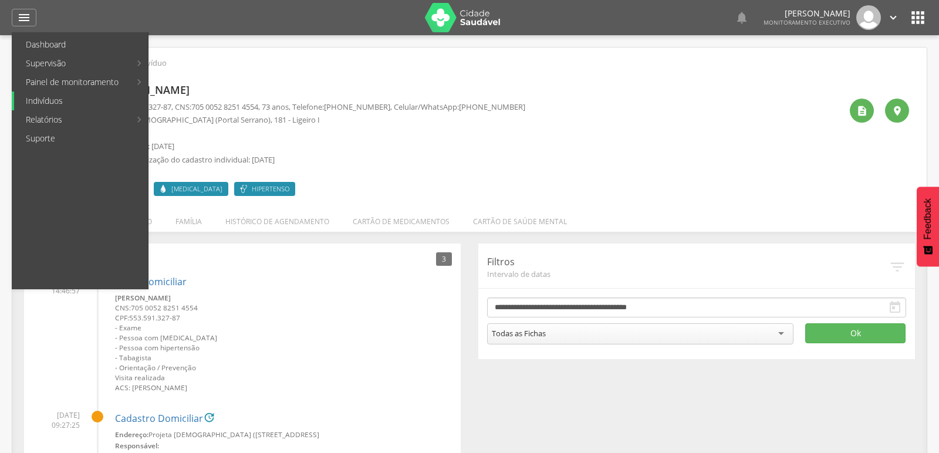
click at [38, 97] on link "Indivíduos" at bounding box center [81, 101] width 134 height 19
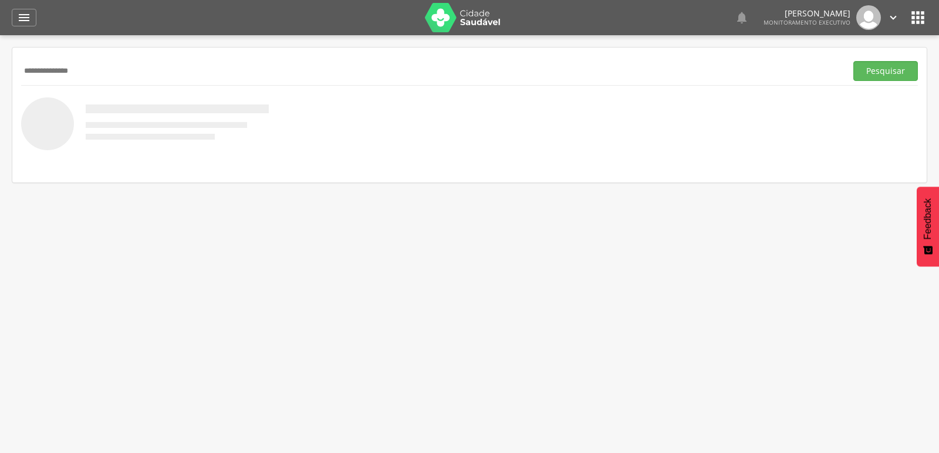
click at [853, 61] on button "Pesquisar" at bounding box center [885, 71] width 65 height 20
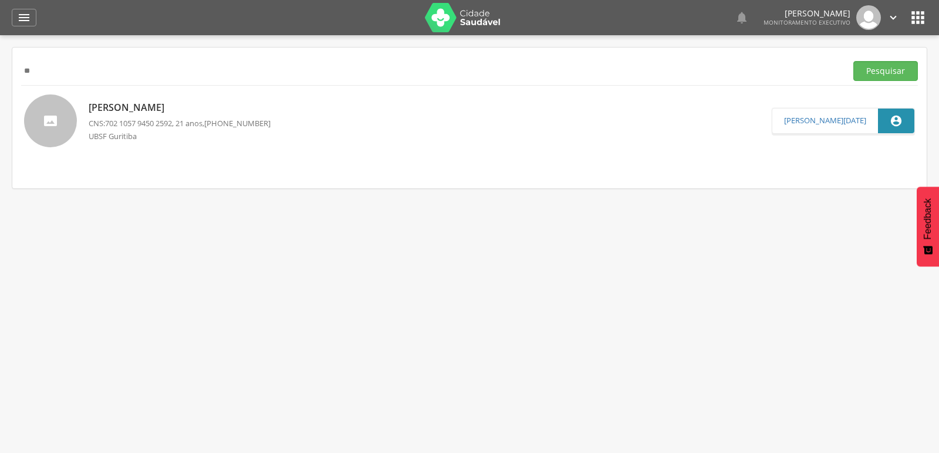
type input "*"
click at [853, 61] on button "Pesquisar" at bounding box center [885, 71] width 65 height 20
type input "*"
paste input "**********"
click at [853, 61] on button "Pesquisar" at bounding box center [885, 71] width 65 height 20
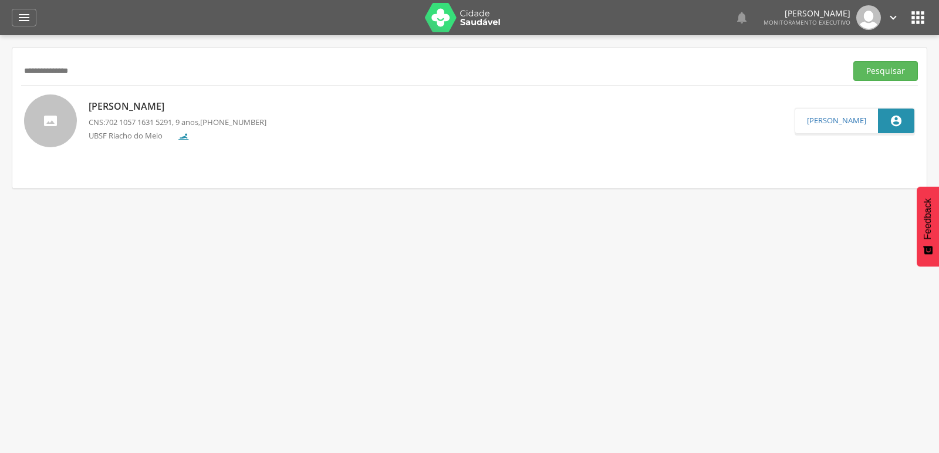
click at [113, 105] on p "[PERSON_NAME]" at bounding box center [178, 106] width 178 height 13
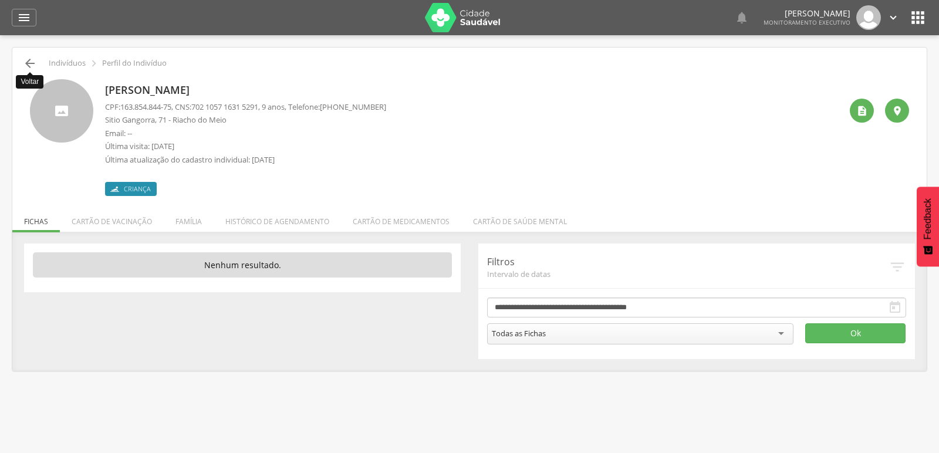
click at [26, 65] on icon "" at bounding box center [30, 63] width 14 height 14
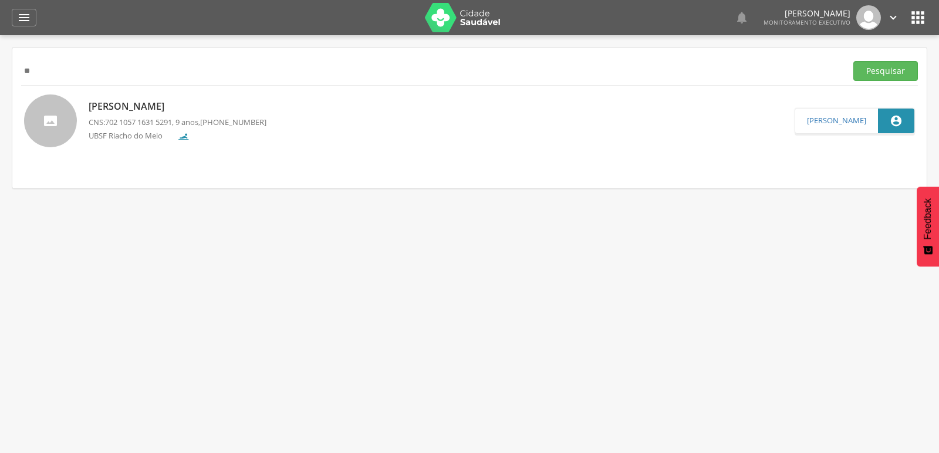
type input "*"
paste input "**********"
type input "**********"
click at [853, 61] on button "Pesquisar" at bounding box center [885, 71] width 65 height 20
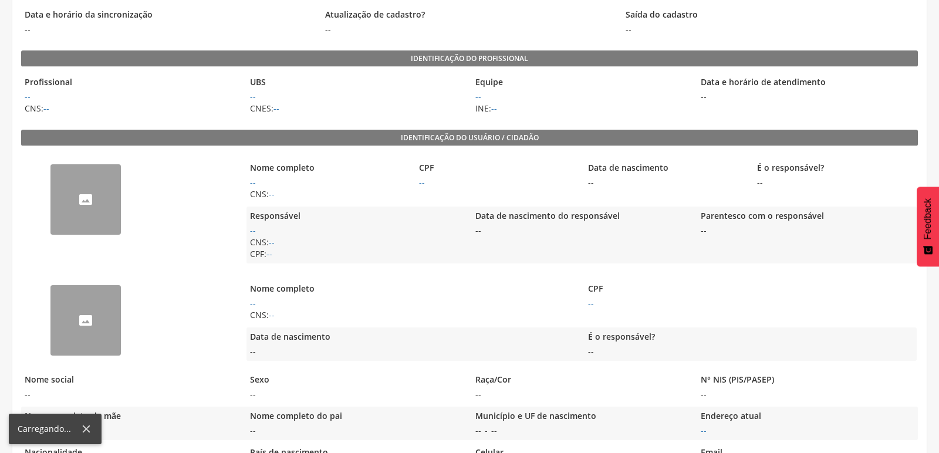
scroll to position [130, 0]
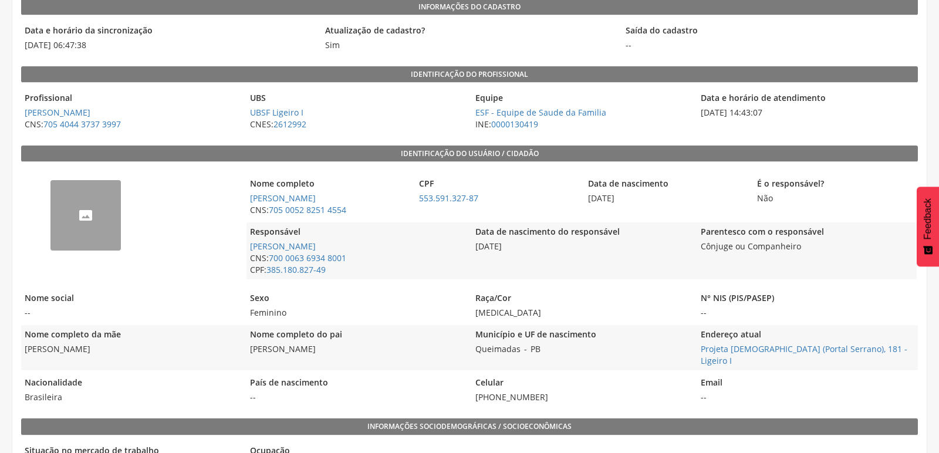
drag, startPoint x: 249, startPoint y: 348, endPoint x: 335, endPoint y: 355, distance: 86.6
click at [335, 355] on div "Nome completo do pai Cicero Freire da Silva" at bounding box center [357, 347] width 220 height 45
copy span "Cicero Freire da Silva"
drag, startPoint x: 491, startPoint y: 384, endPoint x: 541, endPoint y: 382, distance: 49.3
click at [541, 391] on span "[PHONE_NUMBER]" at bounding box center [582, 397] width 220 height 12
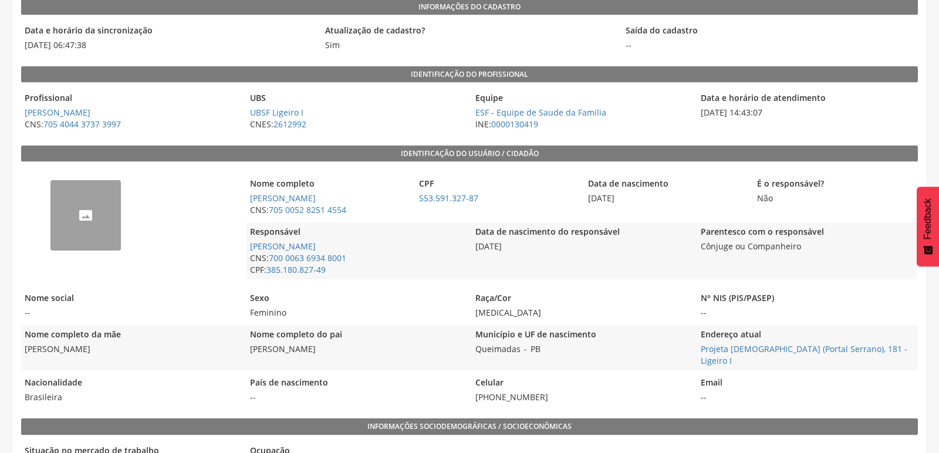
copy span "99381-7886"
